Goal: Find contact information: Find contact information

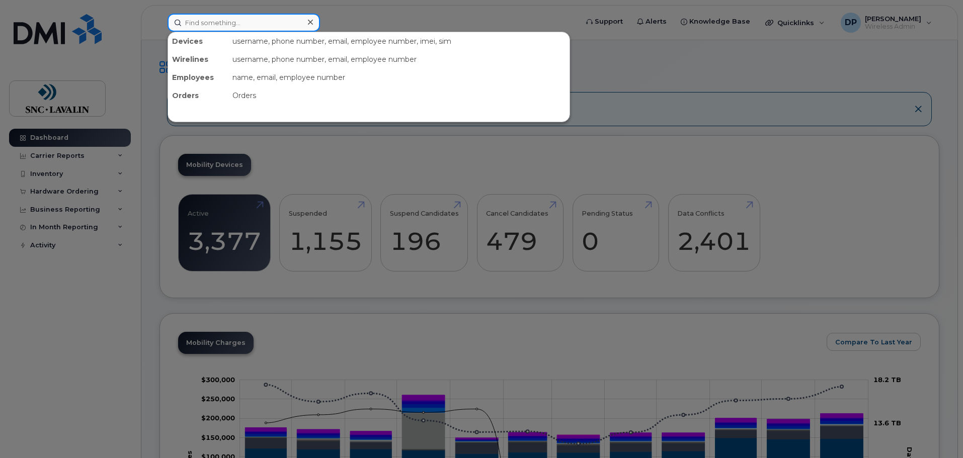
click at [222, 22] on input at bounding box center [244, 23] width 152 height 18
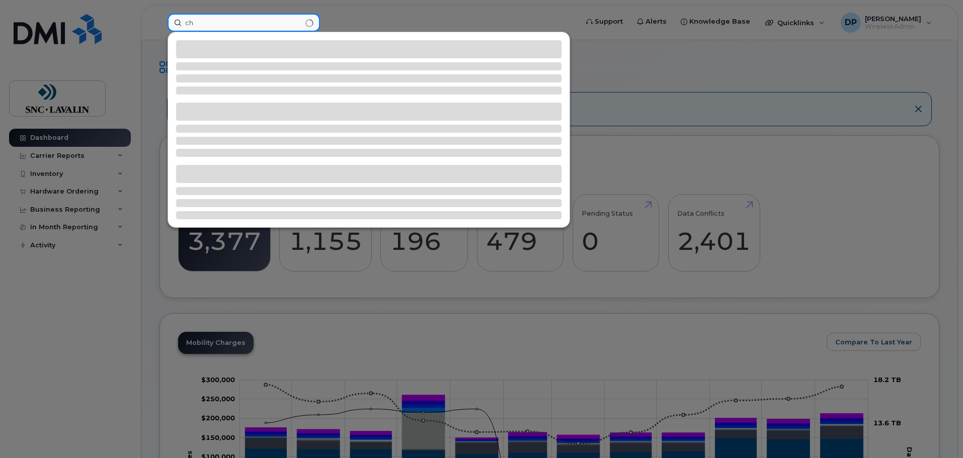
type input "c"
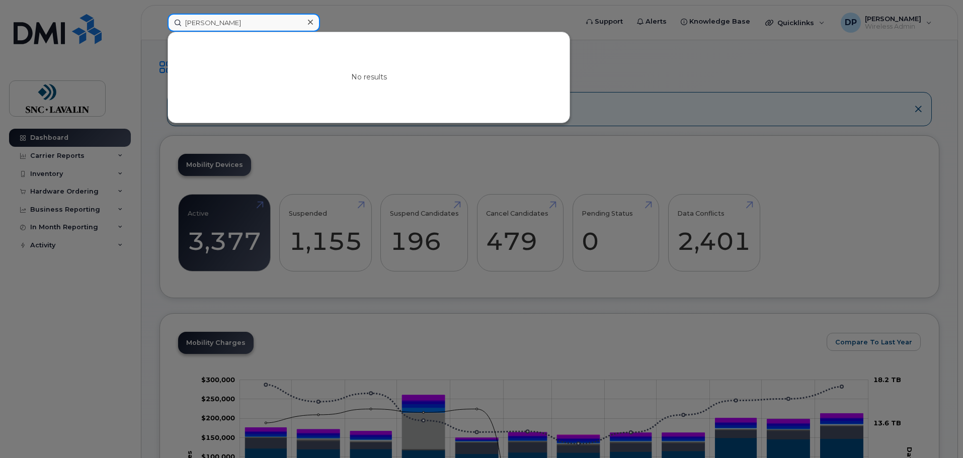
drag, startPoint x: 223, startPoint y: 22, endPoint x: 132, endPoint y: 15, distance: 91.8
click at [159, 15] on div "nancy che No results" at bounding box center [369, 23] width 420 height 18
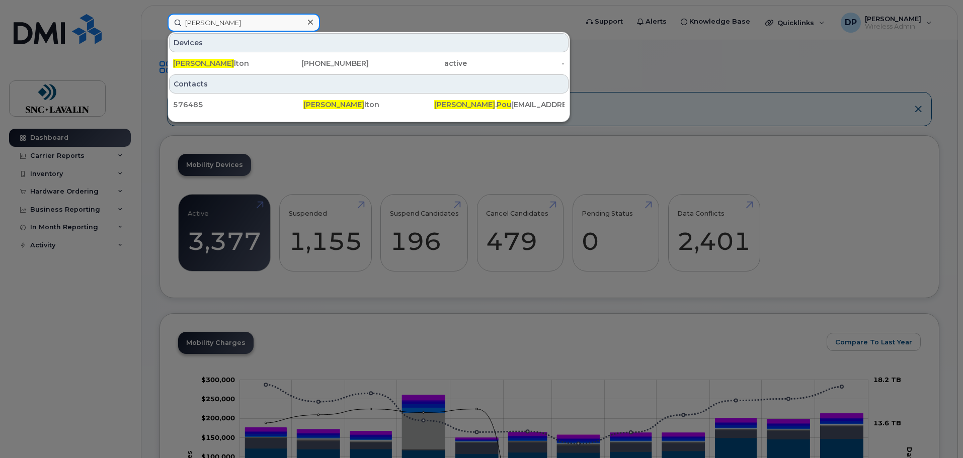
click at [221, 26] on input "holly pou" at bounding box center [244, 23] width 152 height 18
drag, startPoint x: 223, startPoint y: 24, endPoint x: 167, endPoint y: 22, distance: 56.4
click at [169, 24] on input "holly pou" at bounding box center [244, 23] width 152 height 18
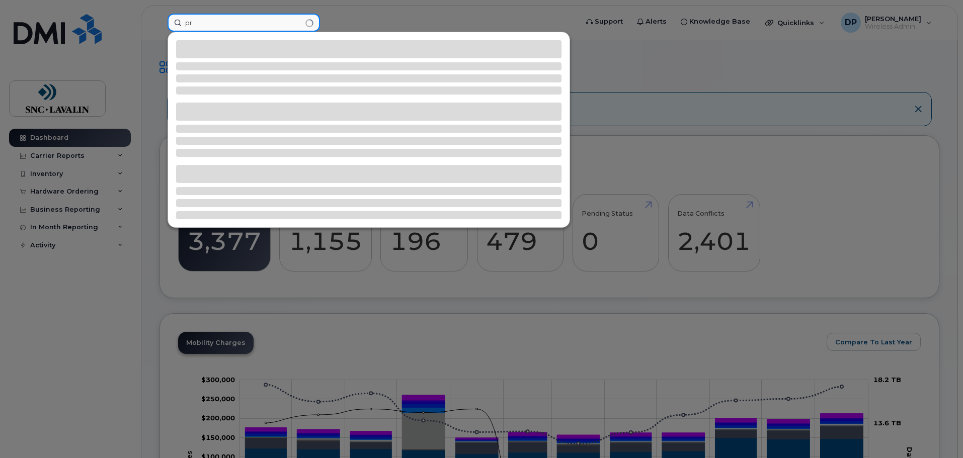
type input "p"
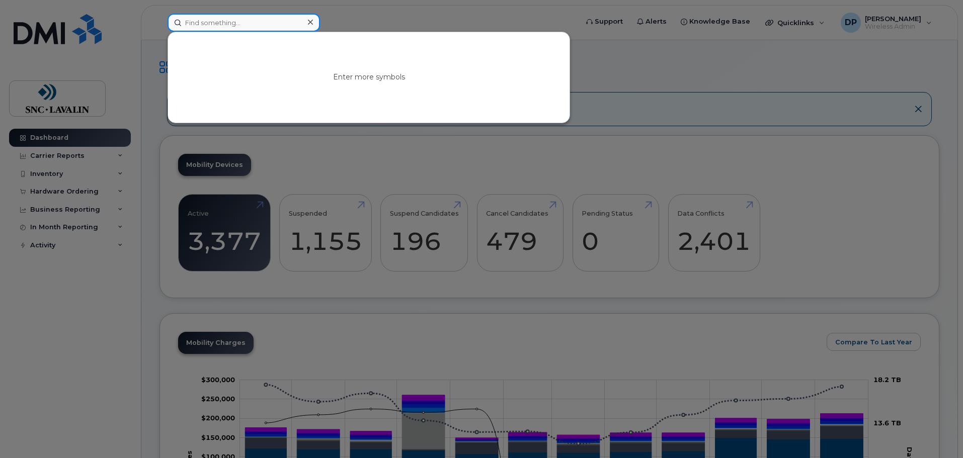
click at [256, 20] on input at bounding box center [244, 23] width 152 height 18
click at [261, 25] on input "akshay gup" at bounding box center [244, 23] width 152 height 18
drag, startPoint x: 243, startPoint y: 27, endPoint x: 133, endPoint y: 29, distance: 109.7
click at [159, 29] on div "akshay gup No results" at bounding box center [369, 23] width 420 height 18
paste input "5148389402"
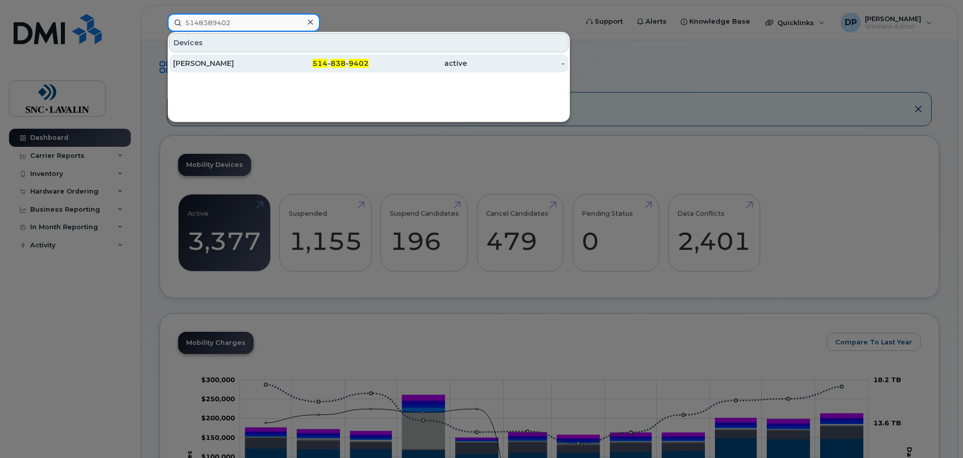
type input "5148389402"
click at [219, 62] on div "Eliane Fried" at bounding box center [222, 63] width 98 height 10
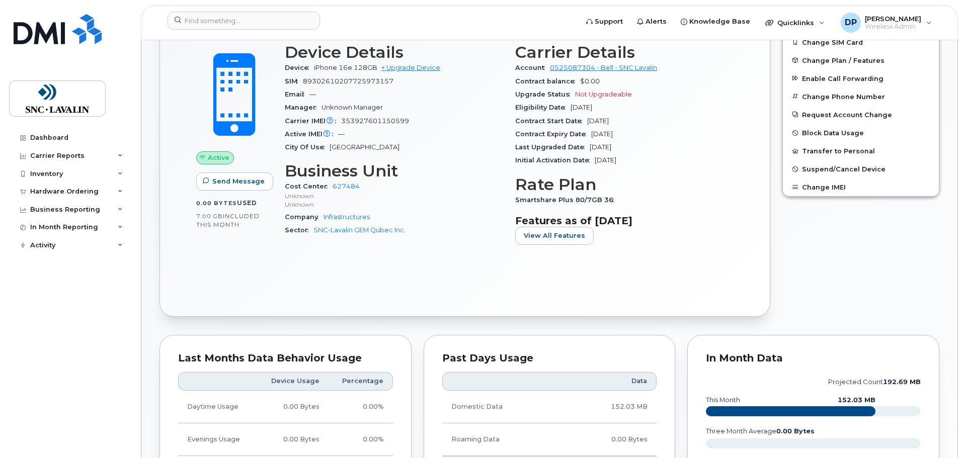
scroll to position [209, 0]
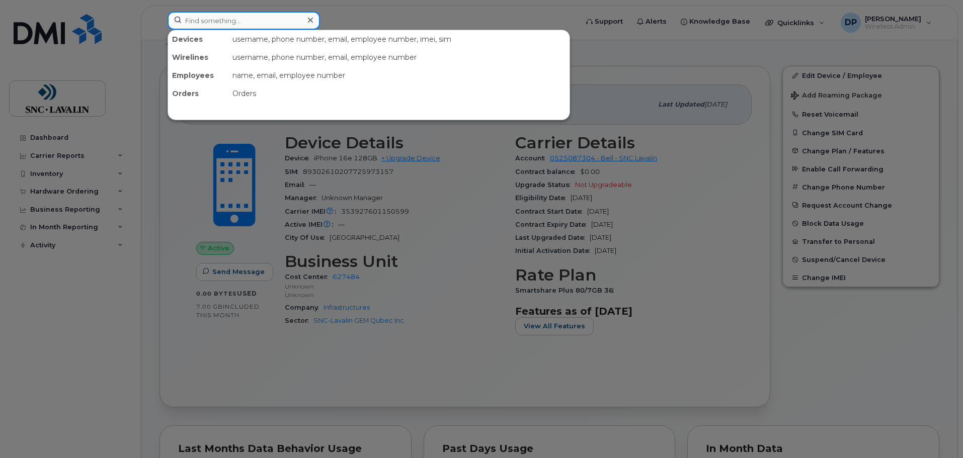
click at [228, 25] on input at bounding box center [244, 21] width 152 height 18
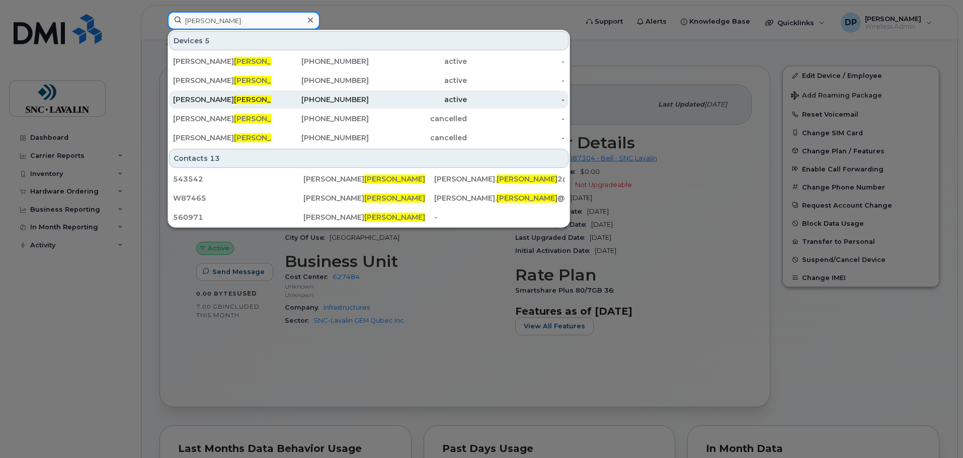
type input "parker"
click at [234, 98] on span "Parker" at bounding box center [264, 99] width 61 height 9
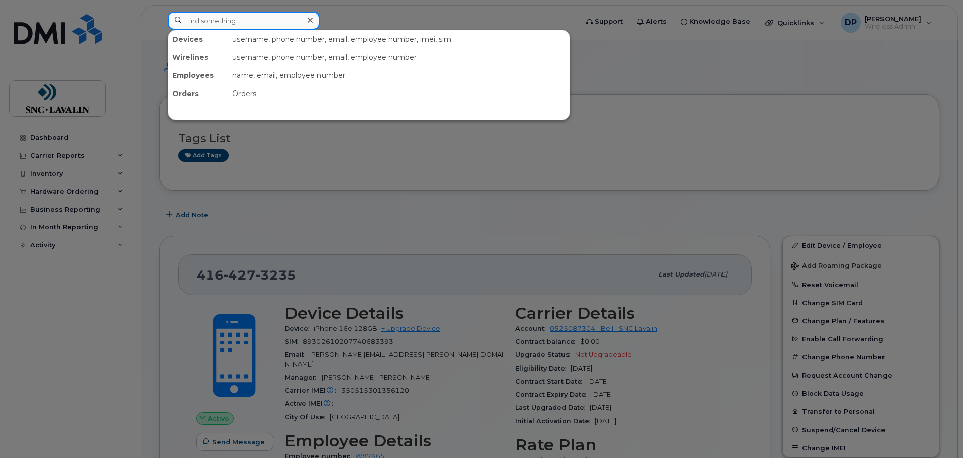
click at [228, 18] on input at bounding box center [244, 21] width 152 height 18
paste input "35737381069347"
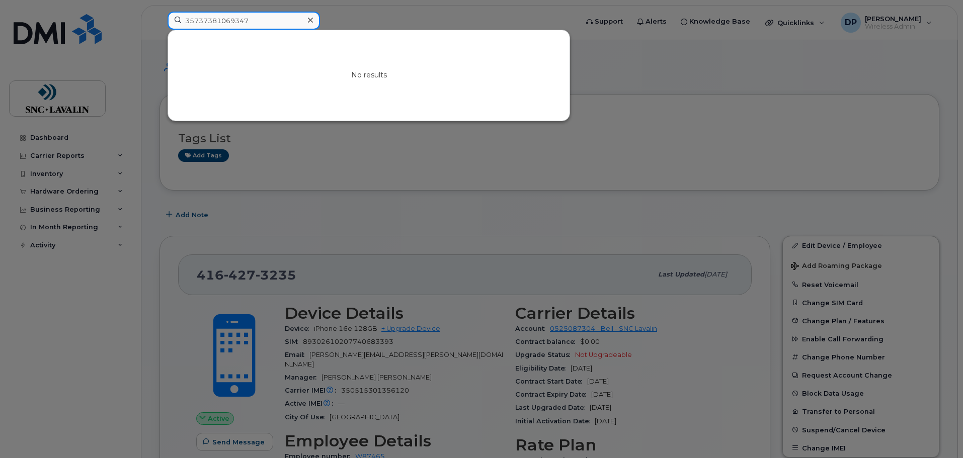
type input "35737381069347"
click at [331, 142] on div at bounding box center [481, 229] width 963 height 458
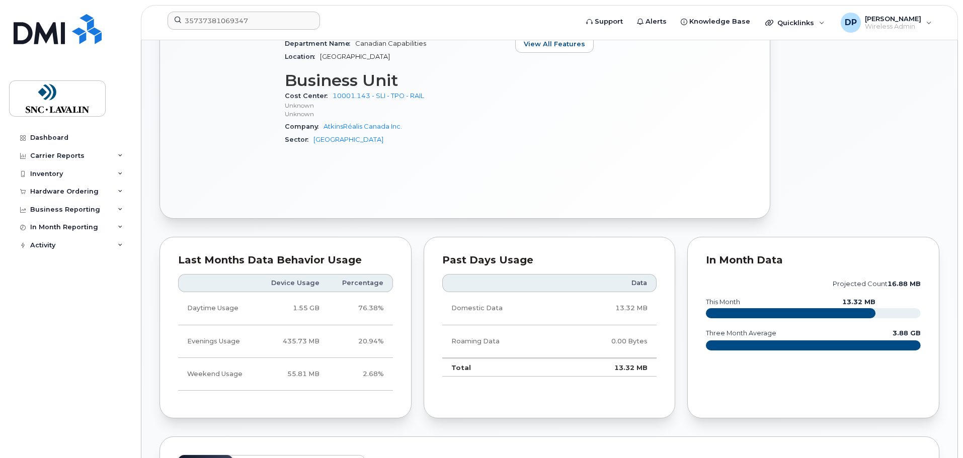
scroll to position [101, 0]
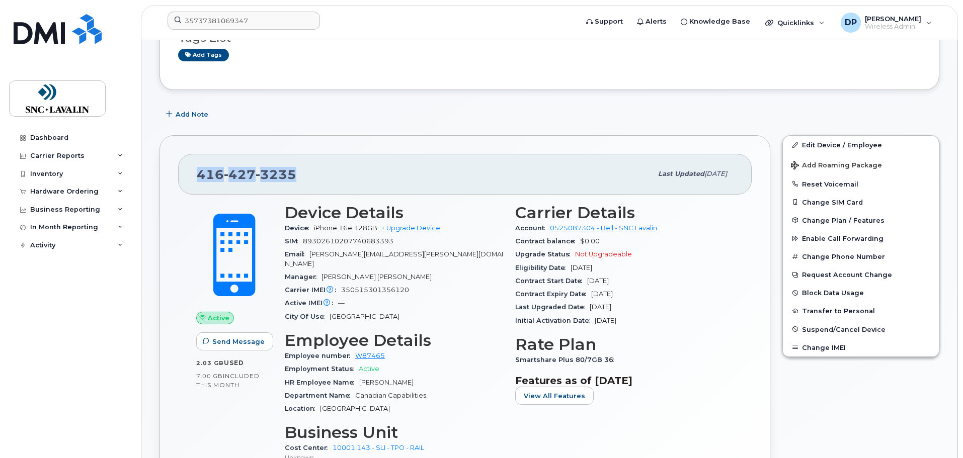
drag, startPoint x: 299, startPoint y: 177, endPoint x: 197, endPoint y: 175, distance: 102.7
click at [197, 175] on div "[PHONE_NUMBER]" at bounding box center [424, 174] width 455 height 21
copy span "[PHONE_NUMBER]"
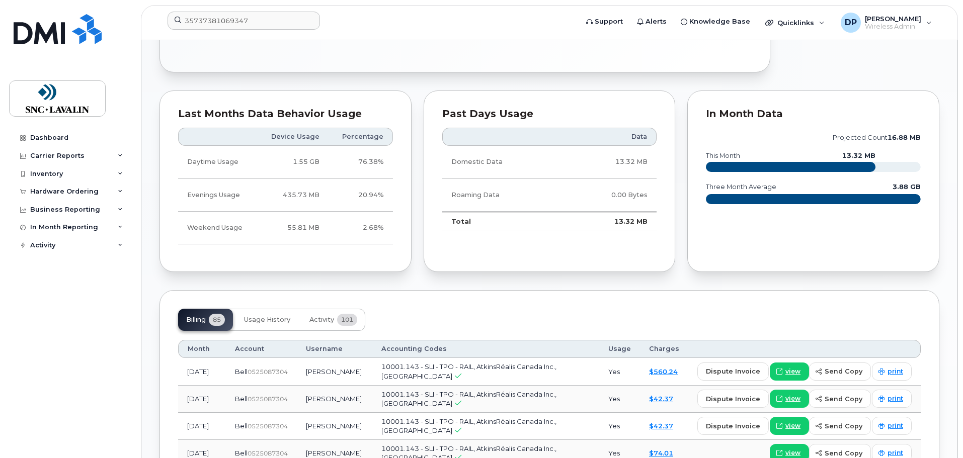
scroll to position [704, 0]
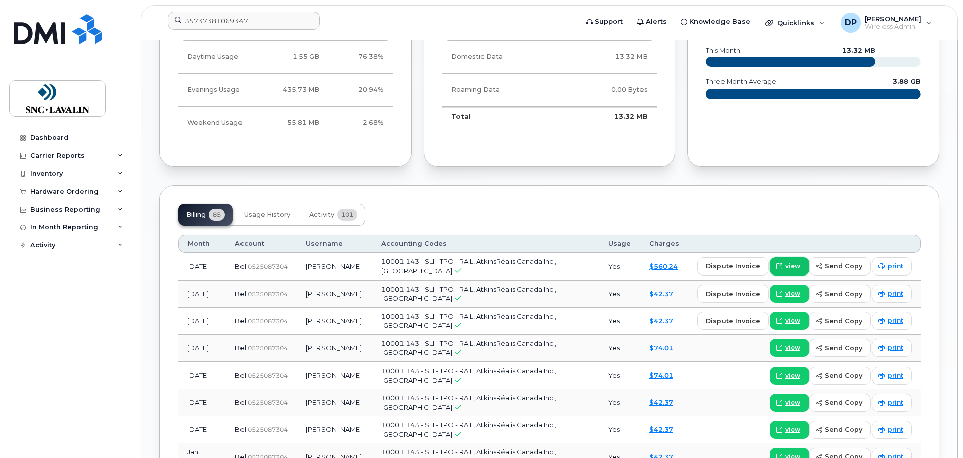
click at [795, 262] on span "view" at bounding box center [792, 266] width 15 height 9
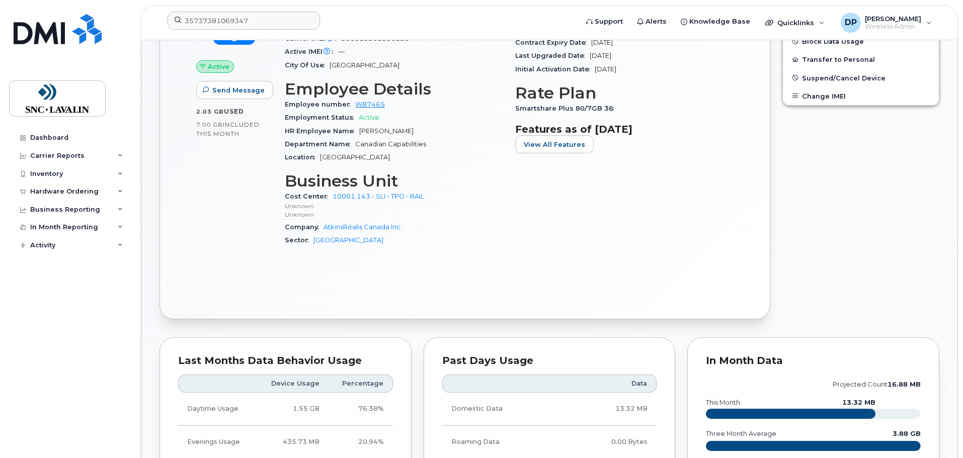
scroll to position [0, 0]
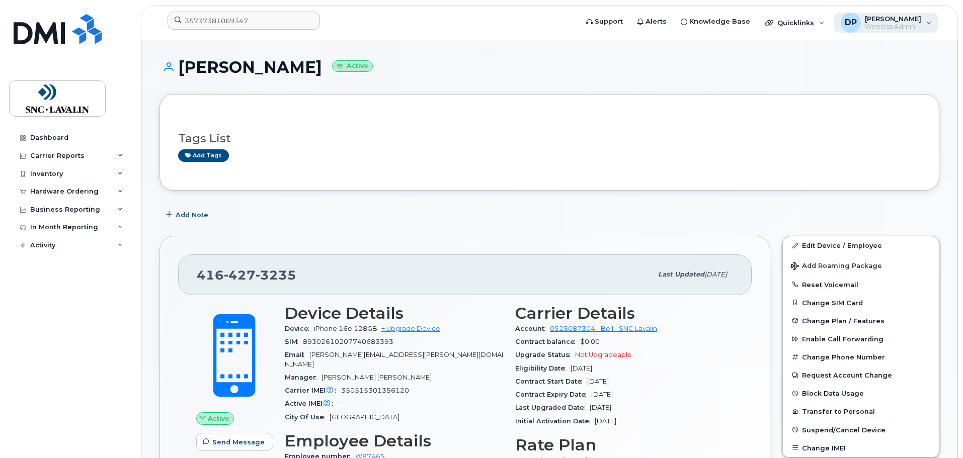
click at [931, 28] on div "DP [PERSON_NAME] Wireless Admin" at bounding box center [886, 23] width 105 height 20
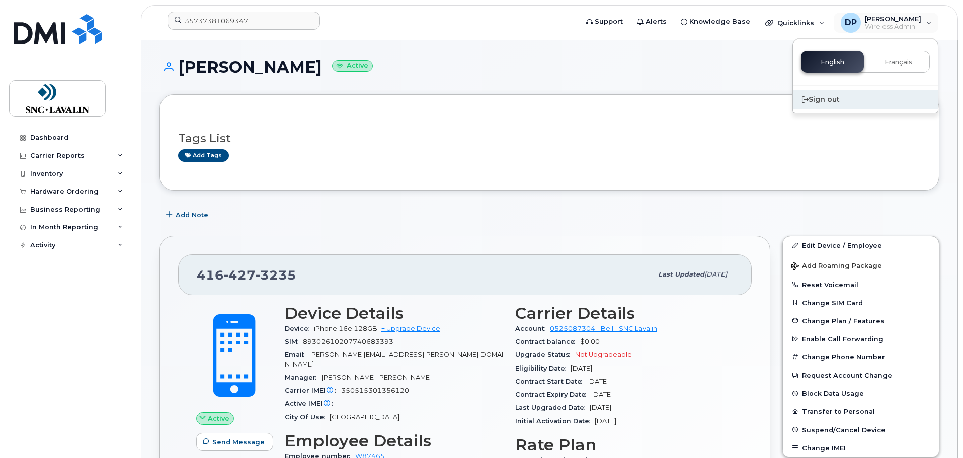
click at [826, 98] on div "Sign out" at bounding box center [865, 99] width 145 height 19
